Goal: Communication & Community: Participate in discussion

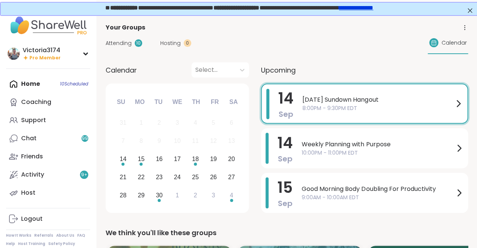
click at [300, 107] on div "[DATE] [DATE] 8:00PM - 9:30PM EDT Add to Calendar About this Group Good company…" at bounding box center [376, 225] width 204 height 242
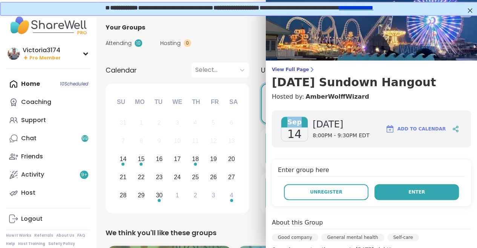
click at [388, 188] on button "Enter" at bounding box center [417, 192] width 85 height 16
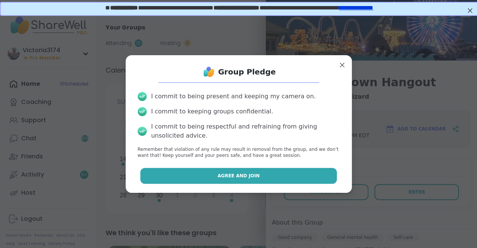
click at [277, 176] on button "Agree and Join" at bounding box center [238, 176] width 197 height 16
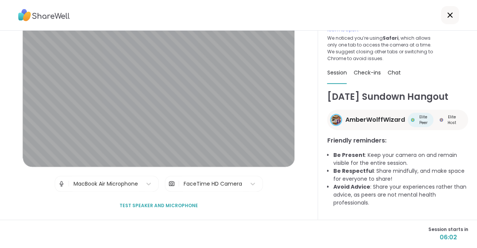
scroll to position [26, 0]
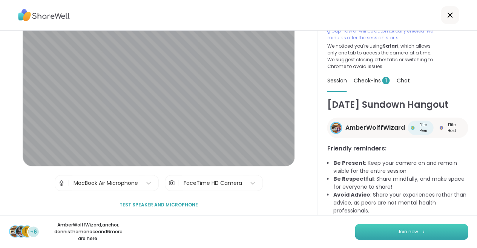
click at [398, 229] on span "Join now" at bounding box center [408, 231] width 21 height 7
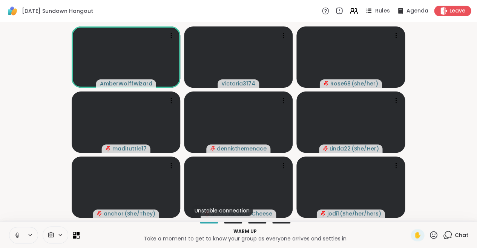
click at [19, 234] on icon at bounding box center [17, 234] width 7 height 7
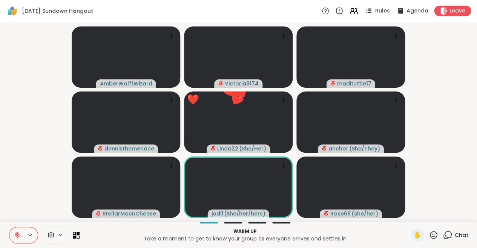
click at [433, 234] on icon at bounding box center [433, 234] width 9 height 9
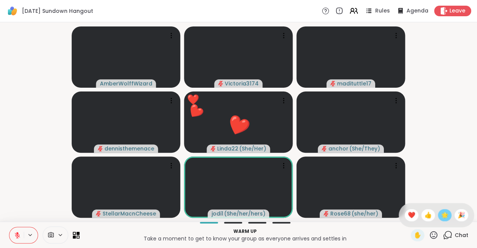
click at [444, 214] on span "🌟" at bounding box center [445, 214] width 8 height 9
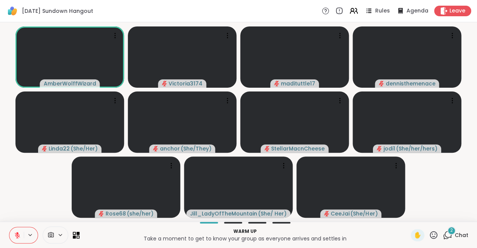
click at [453, 231] on span "2" at bounding box center [452, 230] width 3 height 6
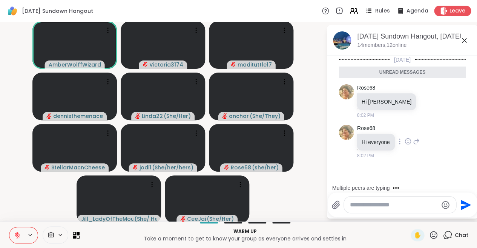
click at [414, 138] on icon at bounding box center [416, 141] width 7 height 9
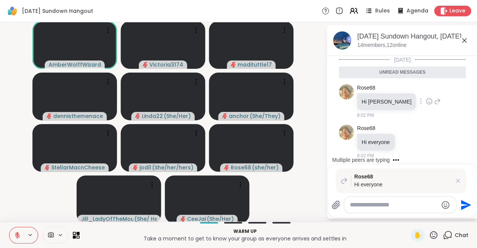
click at [434, 100] on icon at bounding box center [437, 101] width 7 height 9
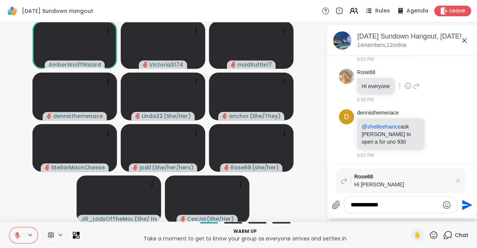
scroll to position [93, 0]
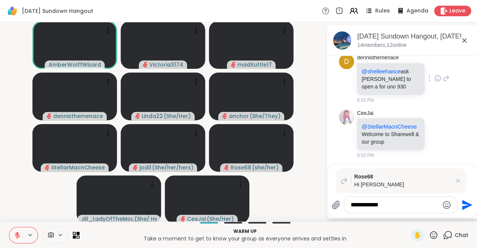
type textarea "**********"
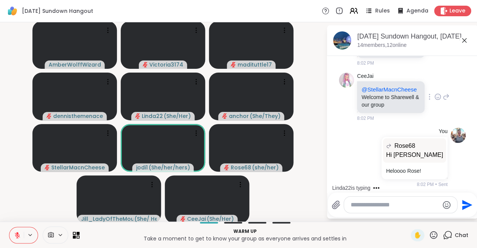
click at [437, 93] on icon at bounding box center [438, 97] width 7 height 8
click at [379, 84] on div "Select Reaction: Heart" at bounding box center [378, 84] width 7 height 7
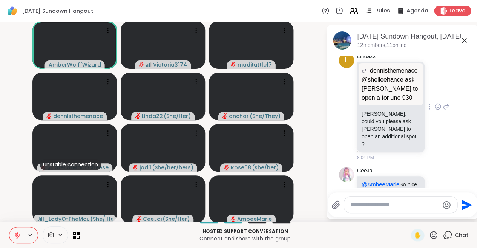
scroll to position [687, 0]
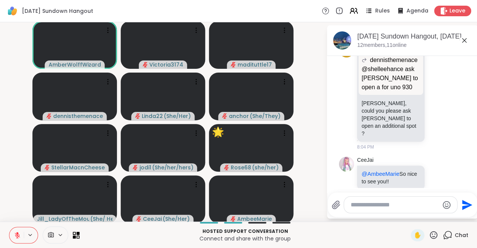
click at [20, 231] on icon at bounding box center [17, 234] width 7 height 7
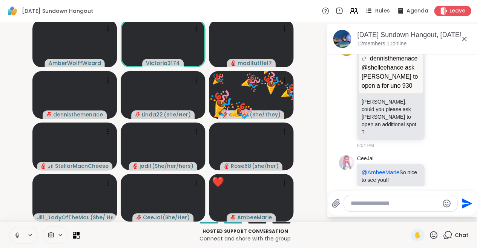
scroll to position [2, 0]
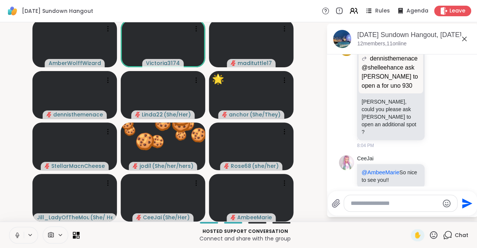
click at [18, 233] on icon at bounding box center [17, 234] width 7 height 7
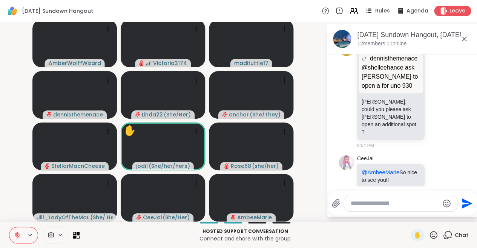
click at [434, 233] on icon at bounding box center [433, 234] width 9 height 9
click at [428, 216] on span "👍" at bounding box center [429, 214] width 8 height 9
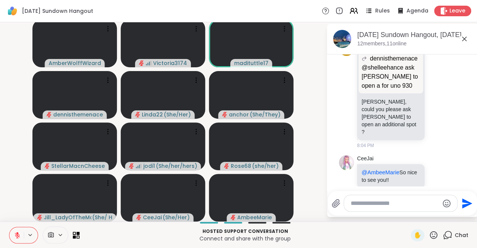
click at [434, 232] on icon at bounding box center [433, 234] width 9 height 9
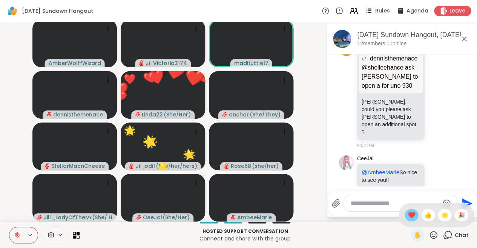
click at [411, 214] on span "❤️" at bounding box center [412, 214] width 8 height 9
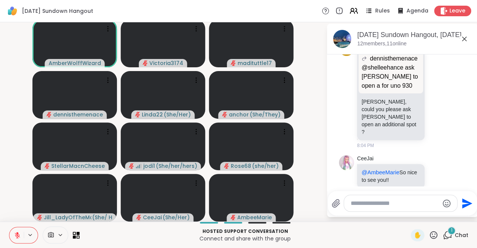
scroll to position [749, 0]
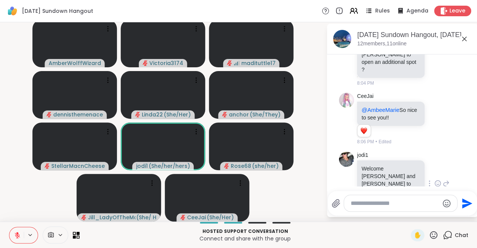
click at [438, 179] on icon at bounding box center [438, 183] width 7 height 8
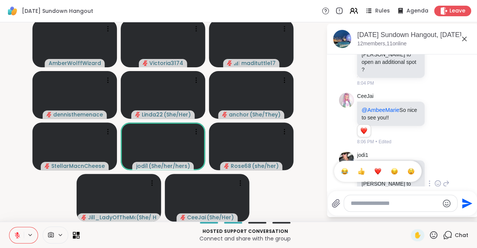
click at [377, 168] on div "Select Reaction: Heart" at bounding box center [378, 171] width 7 height 7
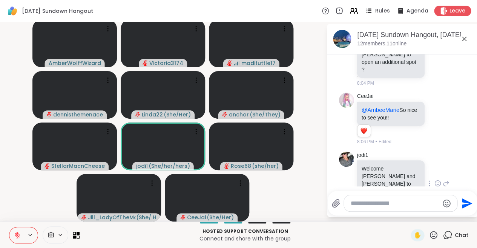
scroll to position [760, 0]
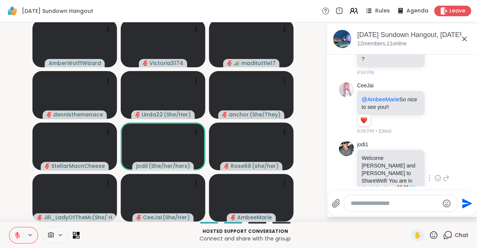
click at [435, 233] on icon at bounding box center [433, 234] width 9 height 9
click at [411, 214] on span "❤️" at bounding box center [412, 214] width 8 height 9
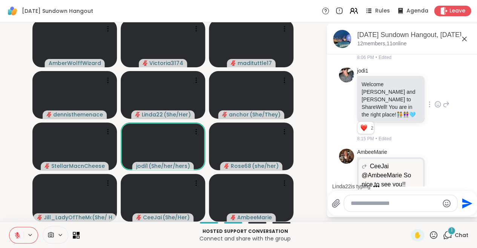
scroll to position [888, 0]
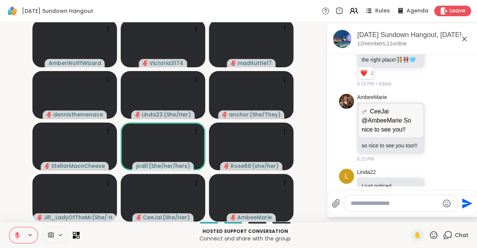
click at [434, 233] on icon at bounding box center [433, 234] width 9 height 9
click at [429, 215] on span "👍" at bounding box center [429, 214] width 8 height 9
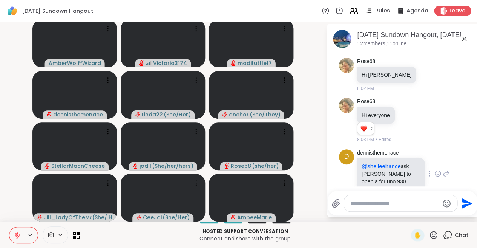
scroll to position [0, 0]
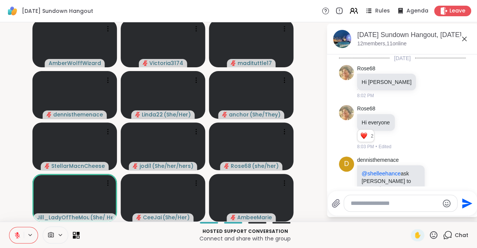
click at [434, 232] on icon at bounding box center [433, 234] width 9 height 9
click at [414, 213] on span "❤️" at bounding box center [412, 214] width 8 height 9
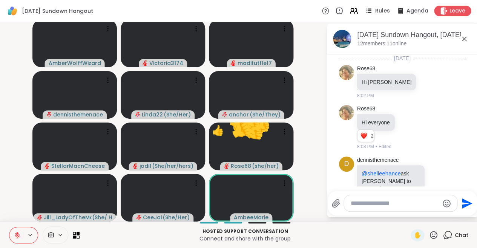
click at [435, 235] on icon at bounding box center [434, 235] width 8 height 8
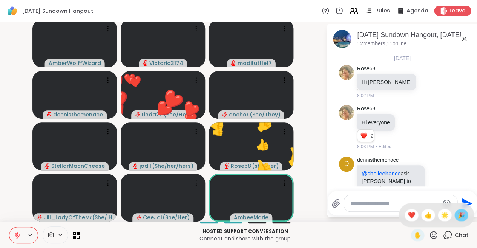
click at [458, 213] on span "🎉" at bounding box center [462, 214] width 8 height 9
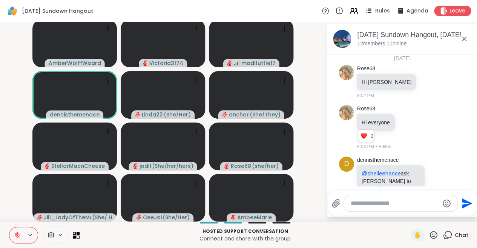
click at [434, 231] on icon at bounding box center [433, 234] width 9 height 9
click at [448, 214] on span "🌟" at bounding box center [445, 214] width 8 height 9
click at [435, 233] on icon at bounding box center [433, 234] width 9 height 9
click at [443, 216] on span "🌟" at bounding box center [445, 214] width 8 height 9
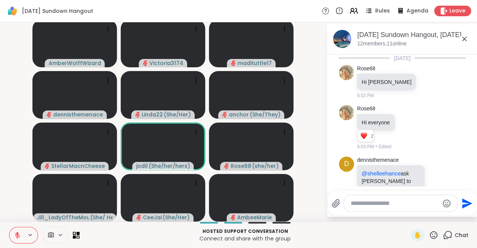
click at [432, 232] on icon at bounding box center [433, 234] width 9 height 9
click at [448, 211] on span "🌟" at bounding box center [445, 214] width 8 height 9
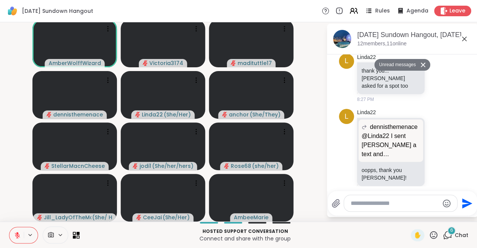
scroll to position [1238, 0]
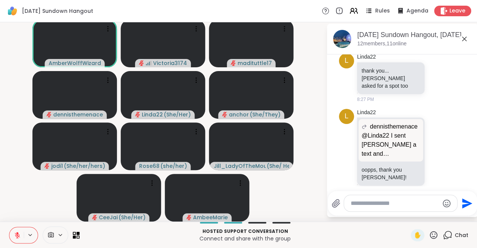
click at [20, 231] on icon at bounding box center [17, 234] width 7 height 7
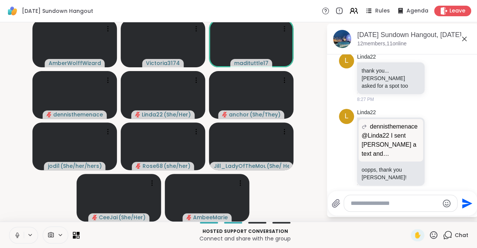
click at [17, 232] on icon at bounding box center [17, 234] width 7 height 7
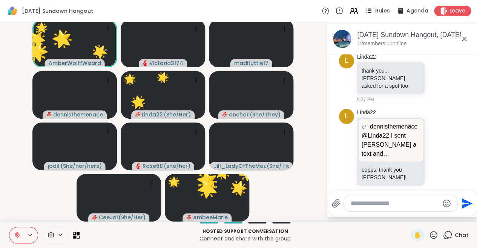
click at [432, 231] on icon at bounding box center [434, 235] width 8 height 8
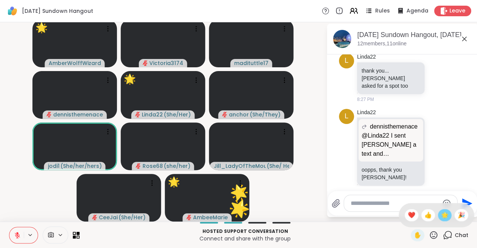
click at [441, 215] on span "🌟" at bounding box center [445, 214] width 8 height 9
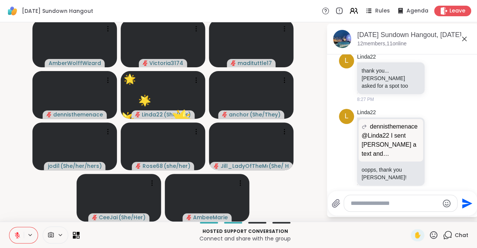
click at [432, 233] on icon at bounding box center [434, 235] width 8 height 8
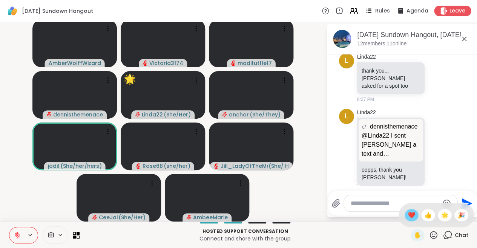
click at [412, 214] on span "❤️" at bounding box center [412, 214] width 8 height 9
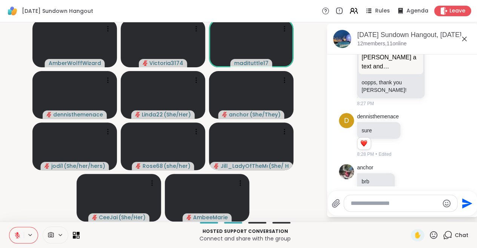
scroll to position [1336, 0]
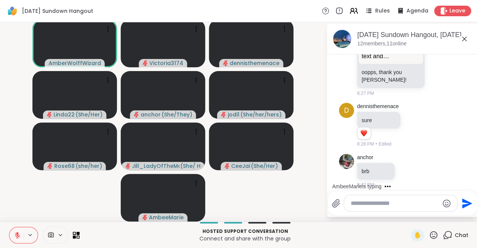
click at [18, 234] on icon at bounding box center [17, 232] width 2 height 3
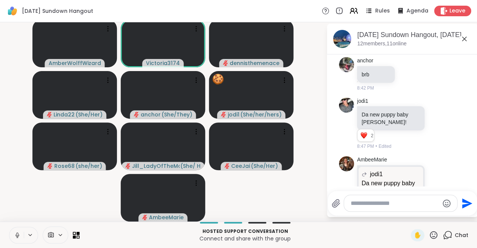
scroll to position [1443, 0]
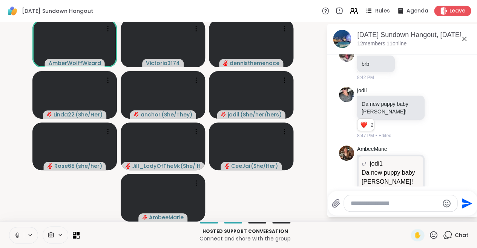
click at [17, 234] on icon at bounding box center [17, 234] width 7 height 7
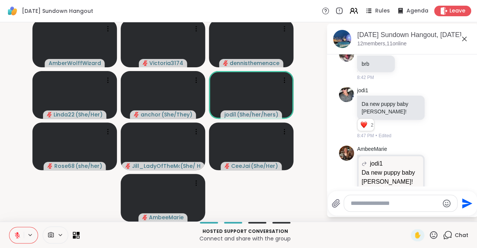
scroll to position [1490, 0]
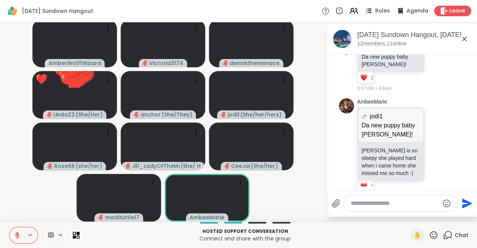
click at [435, 233] on icon at bounding box center [433, 234] width 9 height 9
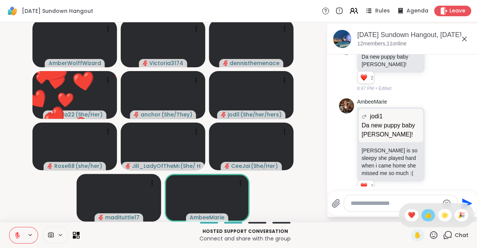
click at [428, 212] on span "👍" at bounding box center [429, 214] width 8 height 9
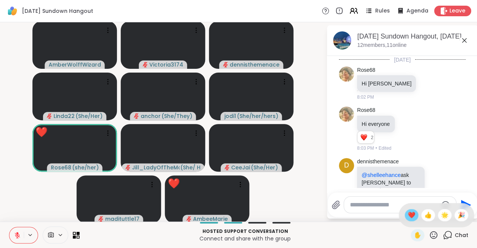
scroll to position [1490, 0]
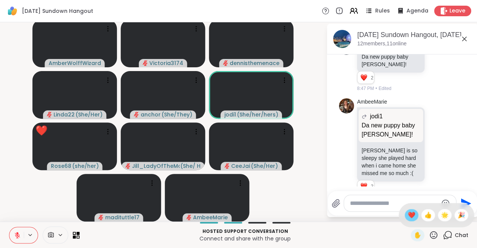
click at [413, 211] on span "❤️" at bounding box center [412, 214] width 8 height 9
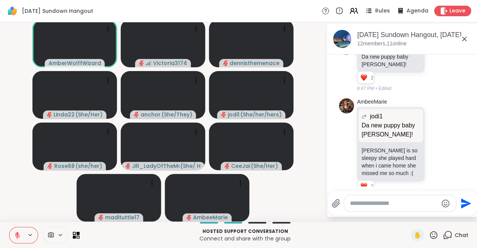
click at [464, 37] on icon at bounding box center [464, 38] width 9 height 9
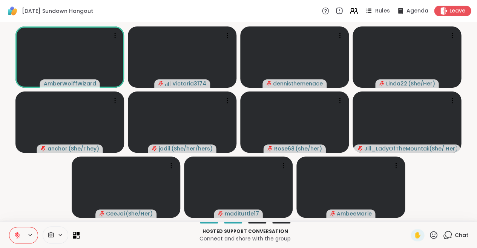
scroll to position [0, 0]
click at [446, 233] on icon at bounding box center [447, 234] width 9 height 9
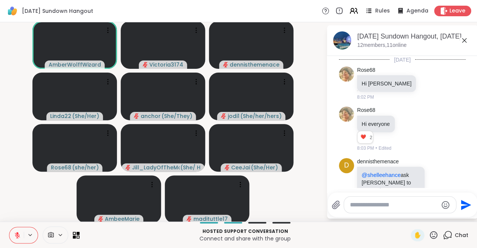
scroll to position [1490, 0]
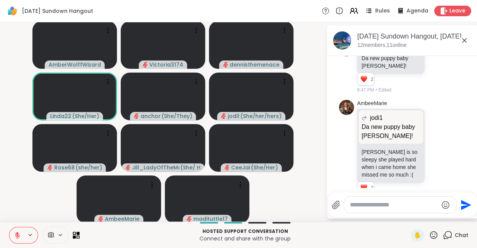
click at [463, 37] on icon at bounding box center [464, 40] width 9 height 9
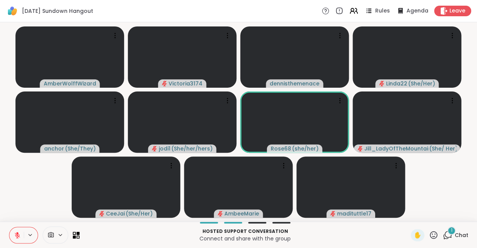
click at [17, 234] on icon at bounding box center [17, 234] width 5 height 5
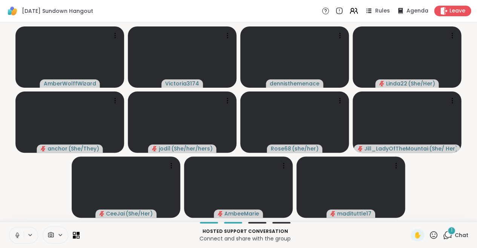
click at [17, 234] on icon at bounding box center [17, 234] width 7 height 7
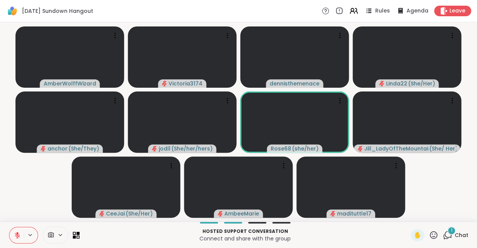
click at [17, 234] on icon at bounding box center [17, 234] width 5 height 5
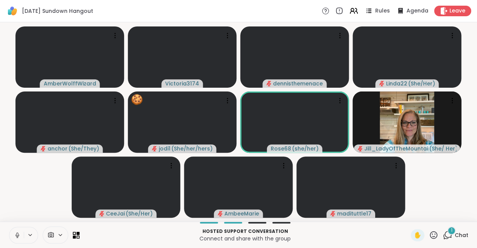
click at [16, 233] on icon at bounding box center [17, 234] width 7 height 7
click at [18, 233] on icon at bounding box center [17, 232] width 2 height 3
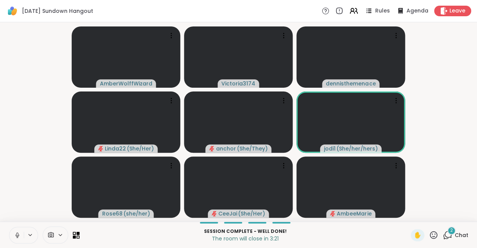
click at [17, 232] on icon at bounding box center [17, 233] width 2 height 3
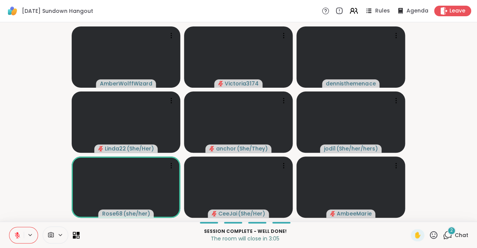
click at [17, 232] on icon at bounding box center [17, 232] width 2 height 3
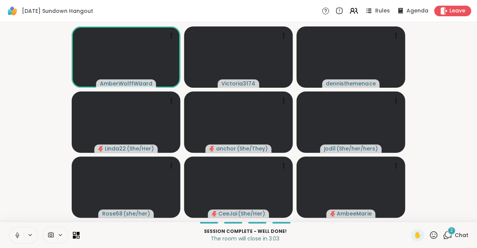
click at [431, 235] on icon at bounding box center [434, 235] width 8 height 8
click at [411, 214] on span "❤️" at bounding box center [412, 214] width 8 height 9
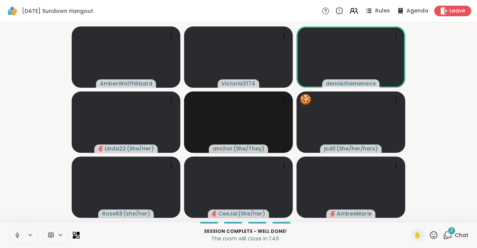
scroll to position [0, 0]
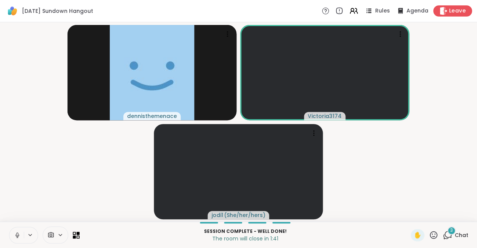
click at [446, 11] on icon at bounding box center [443, 11] width 7 height 8
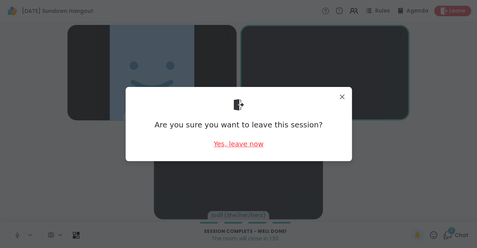
click at [246, 143] on div "Yes, leave now" at bounding box center [239, 143] width 50 height 9
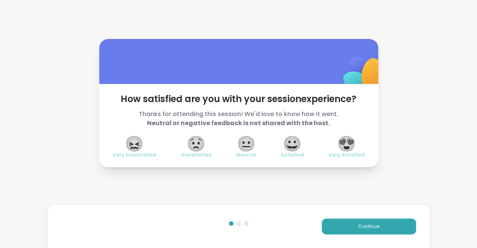
click at [353, 140] on span "😍" at bounding box center [346, 144] width 19 height 14
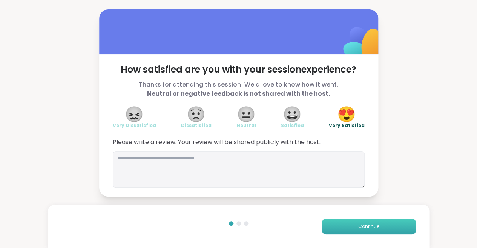
click at [353, 225] on button "Continue" at bounding box center [369, 226] width 94 height 16
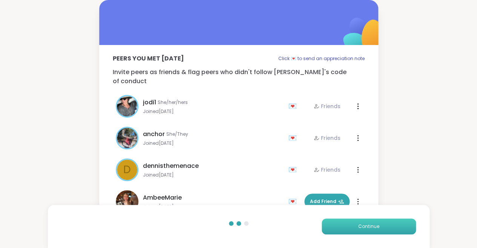
click at [353, 225] on button "Continue" at bounding box center [369, 226] width 94 height 16
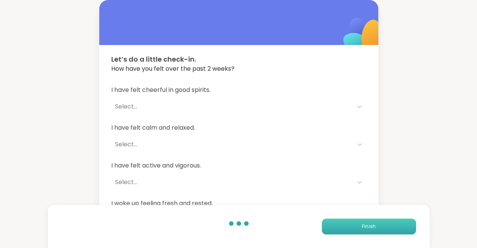
click at [353, 225] on button "Finish" at bounding box center [369, 226] width 94 height 16
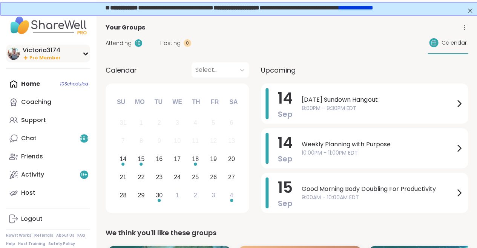
click at [39, 52] on div "Victoria3174" at bounding box center [42, 50] width 38 height 8
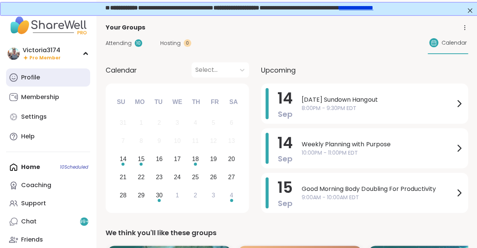
click at [31, 78] on div "Profile" at bounding box center [30, 77] width 19 height 8
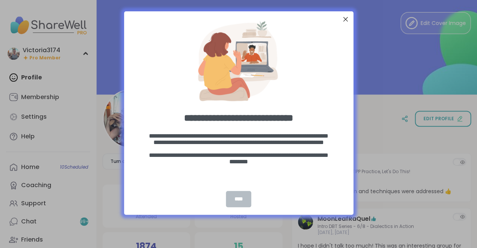
click at [238, 201] on div "****" at bounding box center [238, 199] width 25 height 16
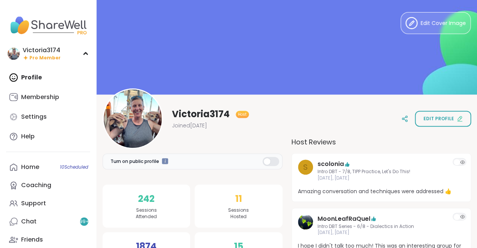
click at [224, 113] on span "Victoria3174" at bounding box center [201, 114] width 58 height 12
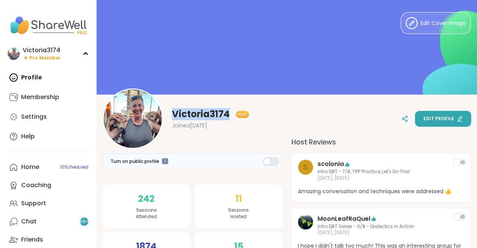
click at [430, 115] on span "Edit profile" at bounding box center [438, 118] width 31 height 7
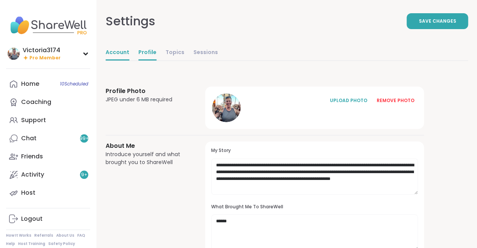
click at [119, 53] on link "Account" at bounding box center [118, 52] width 24 height 15
select select "**"
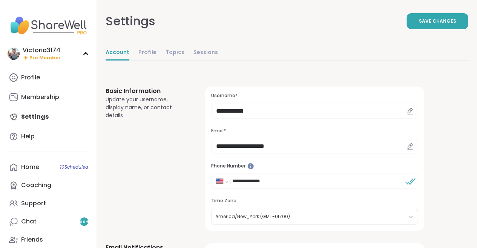
click at [410, 109] on icon at bounding box center [411, 110] width 2 height 2
click at [408, 111] on icon at bounding box center [410, 111] width 7 height 7
click at [408, 110] on icon at bounding box center [410, 110] width 5 height 5
click at [438, 18] on span "Save Changes" at bounding box center [437, 21] width 37 height 7
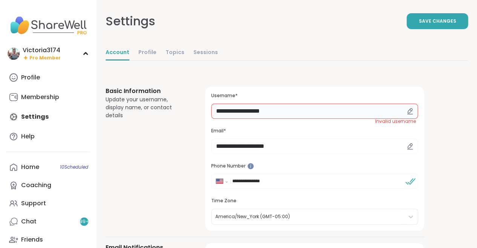
click at [274, 111] on input "**********" at bounding box center [314, 110] width 207 height 15
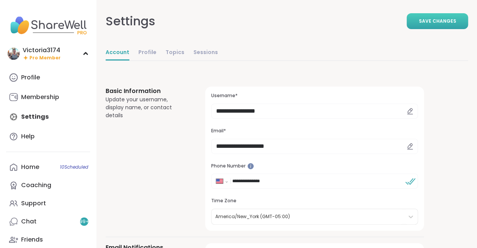
click at [432, 15] on button "Save Changes" at bounding box center [438, 21] width 62 height 16
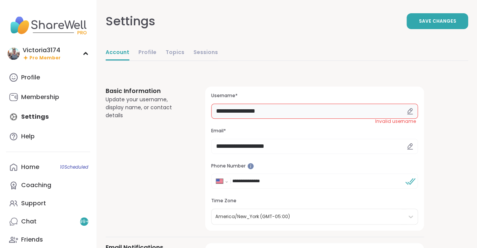
click at [254, 111] on input "**********" at bounding box center [314, 110] width 207 height 15
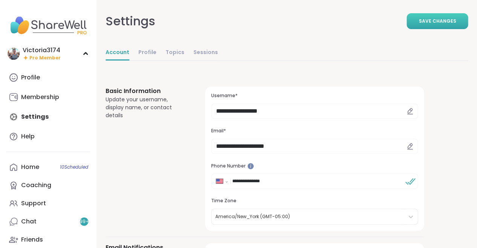
click at [432, 20] on span "Save Changes" at bounding box center [437, 21] width 37 height 7
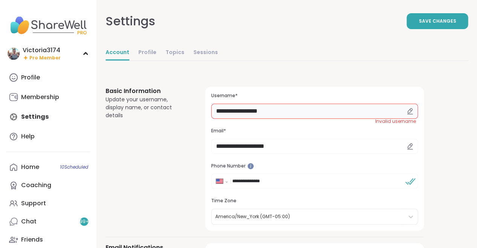
click at [267, 111] on input "**********" at bounding box center [314, 110] width 207 height 15
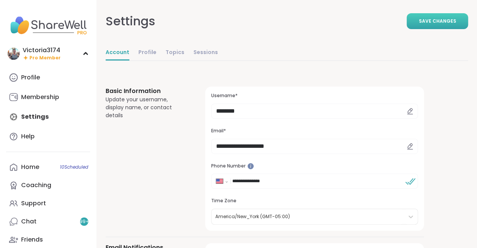
click at [425, 25] on button "Save Changes" at bounding box center [438, 21] width 62 height 16
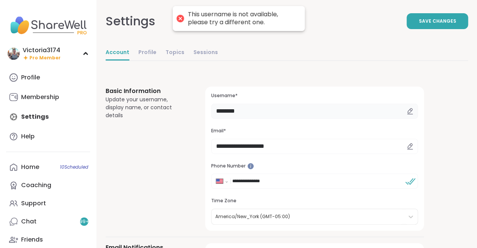
click at [261, 115] on input "********" at bounding box center [314, 110] width 207 height 15
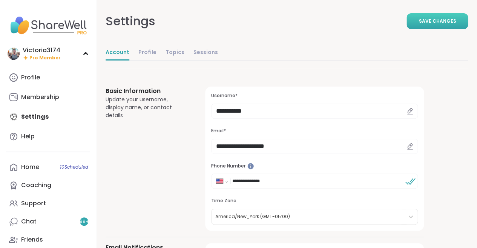
click at [421, 21] on span "Save Changes" at bounding box center [437, 21] width 37 height 7
click at [411, 109] on icon at bounding box center [410, 111] width 7 height 7
click at [254, 113] on input "**********" at bounding box center [314, 110] width 207 height 15
click at [360, 130] on h3 "Email*" at bounding box center [314, 131] width 207 height 6
click at [435, 21] on span "Save Changes" at bounding box center [437, 21] width 37 height 7
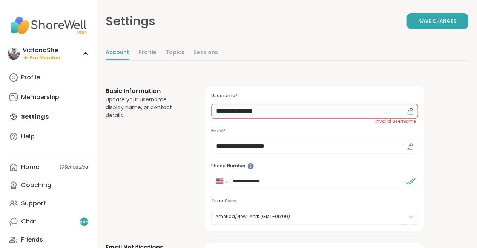
click at [263, 109] on input "**********" at bounding box center [314, 110] width 207 height 15
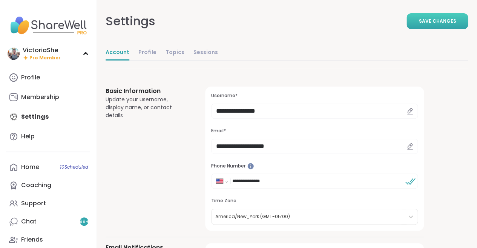
click at [432, 18] on span "Save Changes" at bounding box center [437, 21] width 37 height 7
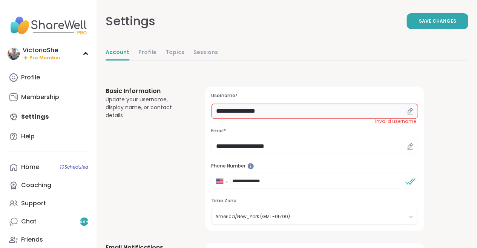
click at [248, 111] on input "**********" at bounding box center [314, 110] width 207 height 15
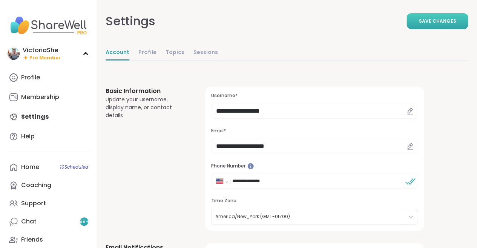
click at [423, 23] on span "Save Changes" at bounding box center [437, 21] width 37 height 7
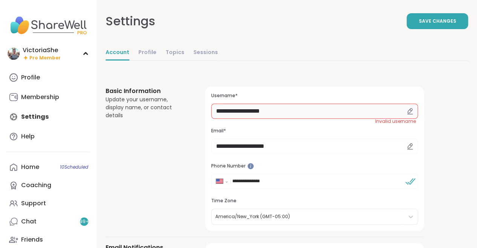
click at [255, 112] on input "**********" at bounding box center [314, 110] width 207 height 15
click at [242, 111] on input "**********" at bounding box center [314, 110] width 207 height 15
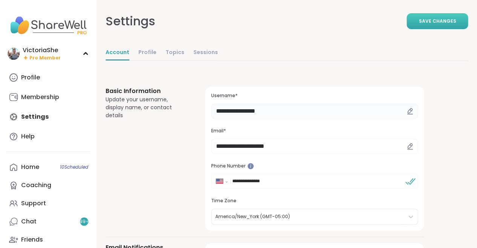
type input "**********"
click at [425, 17] on button "Save Changes" at bounding box center [438, 21] width 62 height 16
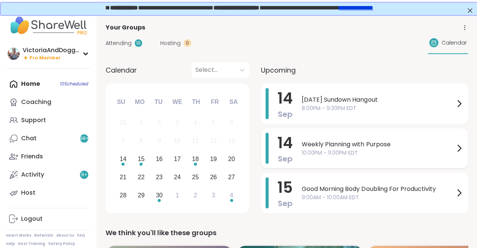
click at [333, 151] on span "10:00PM - 11:00PM EDT" at bounding box center [378, 153] width 153 height 8
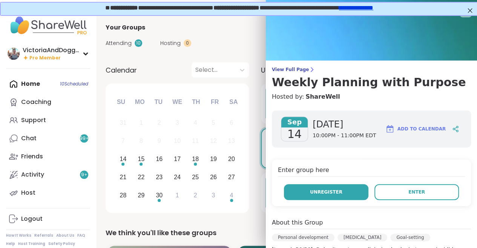
click at [337, 194] on button "Unregister" at bounding box center [326, 192] width 85 height 16
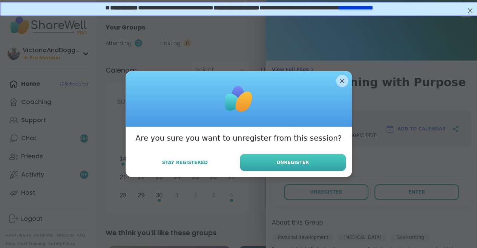
click at [294, 163] on span "Unregister" at bounding box center [293, 162] width 32 height 7
